Goal: Information Seeking & Learning: Learn about a topic

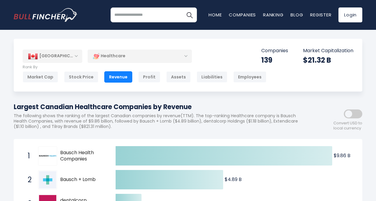
click at [77, 58] on div "[GEOGRAPHIC_DATA]" at bounding box center [53, 55] width 60 height 13
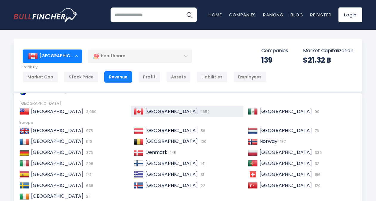
scroll to position [15, 0]
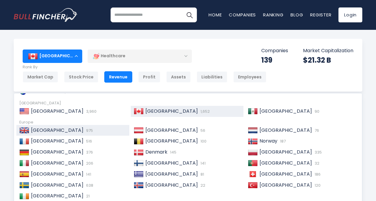
click at [63, 129] on span "[GEOGRAPHIC_DATA]" at bounding box center [57, 130] width 52 height 7
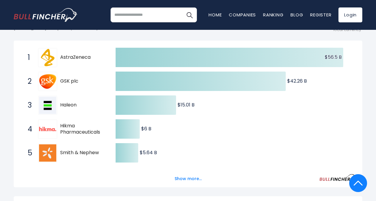
scroll to position [105, 0]
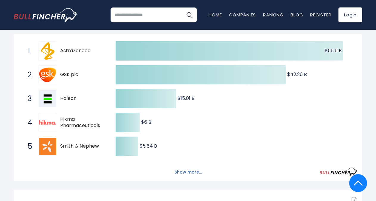
click at [189, 171] on button "Show more..." at bounding box center [188, 172] width 34 height 10
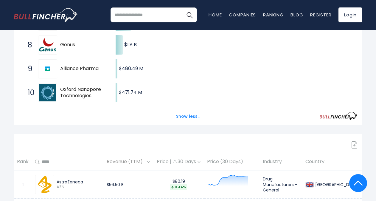
scroll to position [278, 0]
drag, startPoint x: 98, startPoint y: 102, endPoint x: 61, endPoint y: 88, distance: 39.4
click at [61, 88] on span "10 Oxford Nanopore Technologies ONT.L" at bounding box center [66, 92] width 89 height 22
drag, startPoint x: 61, startPoint y: 88, endPoint x: 262, endPoint y: 211, distance: 235.2
